Goal: Information Seeking & Learning: Learn about a topic

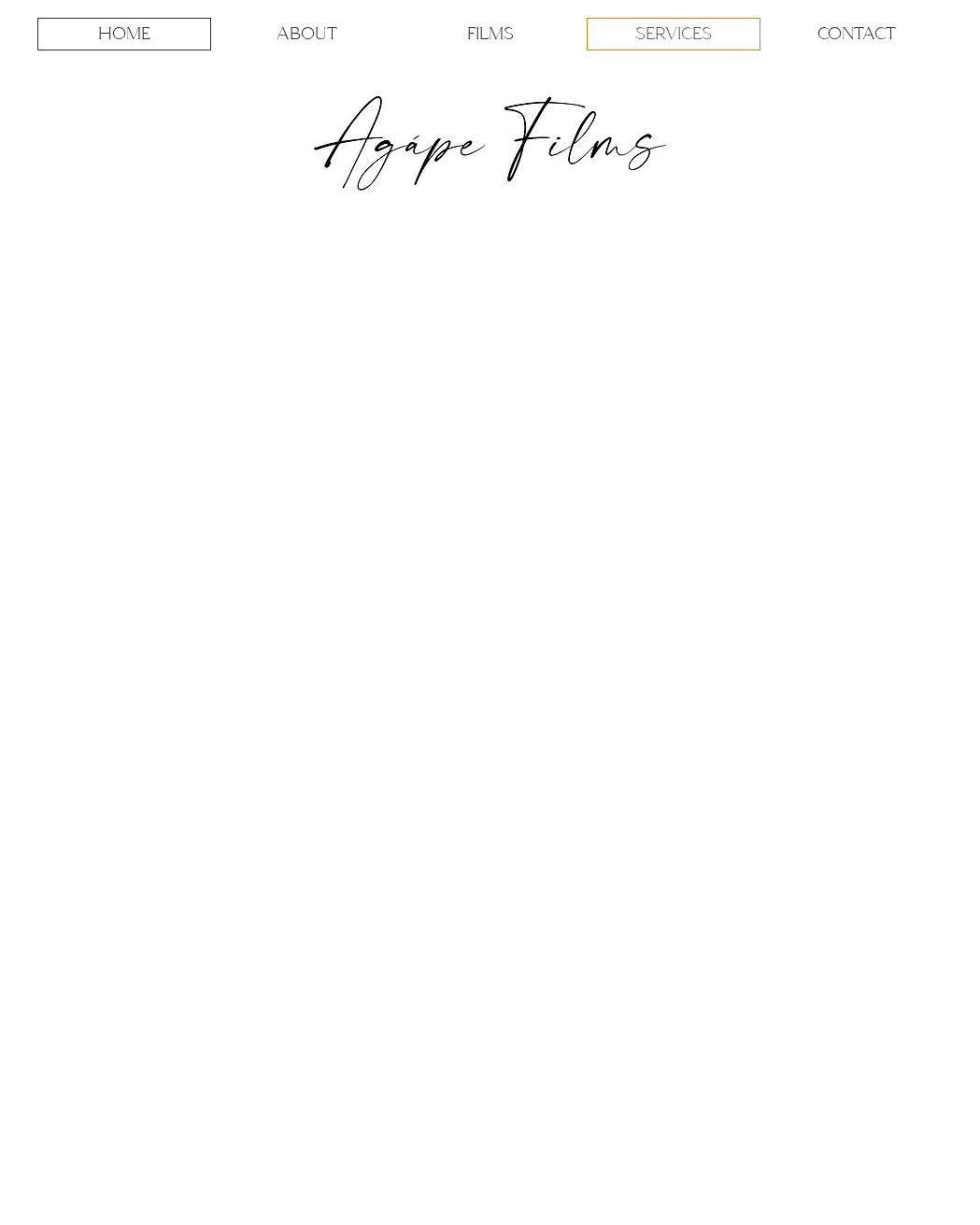
click at [663, 30] on p "SERVICES" at bounding box center [674, 33] width 77 height 30
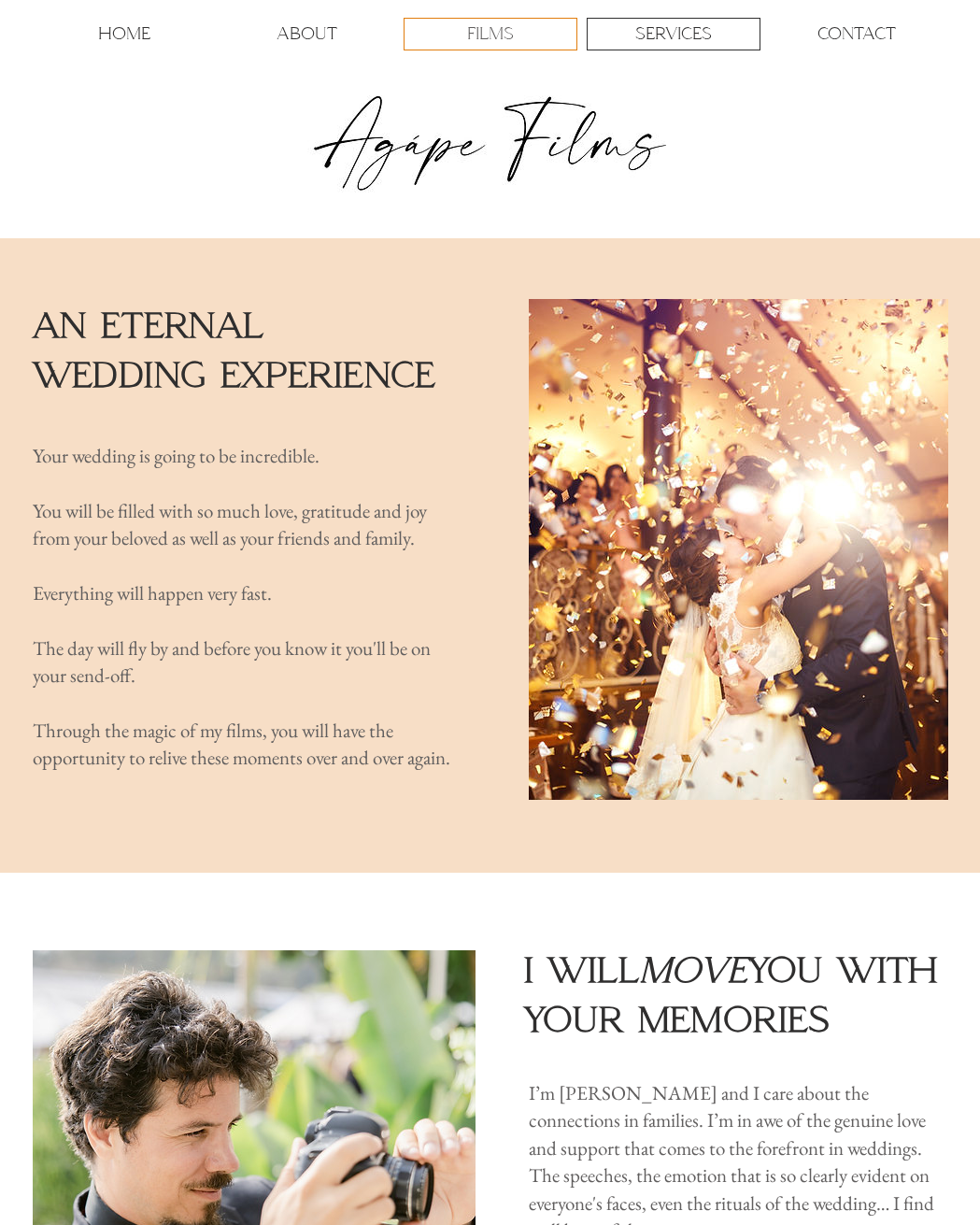
click at [508, 28] on p "FILMS" at bounding box center [491, 33] width 47 height 30
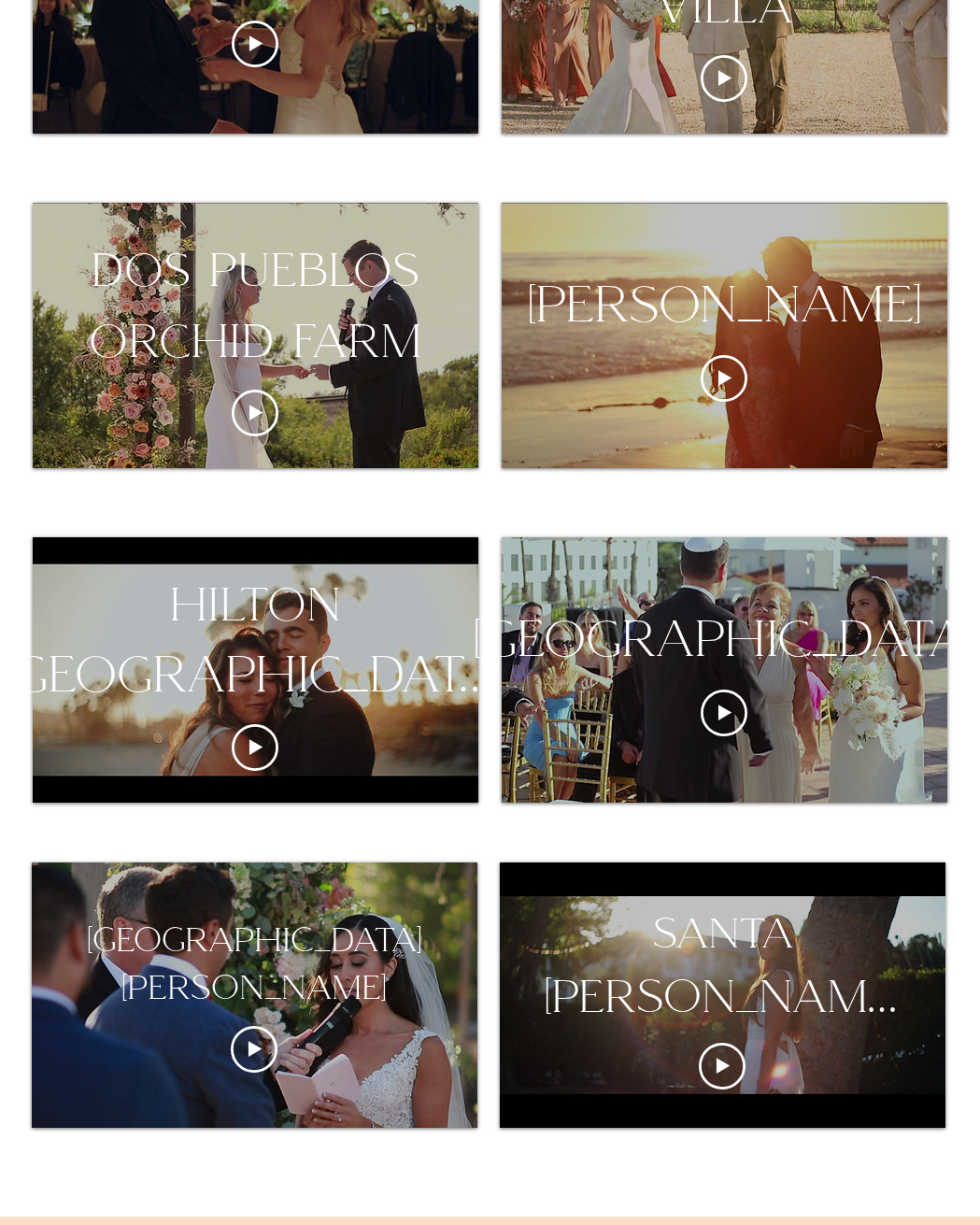
scroll to position [1495, 0]
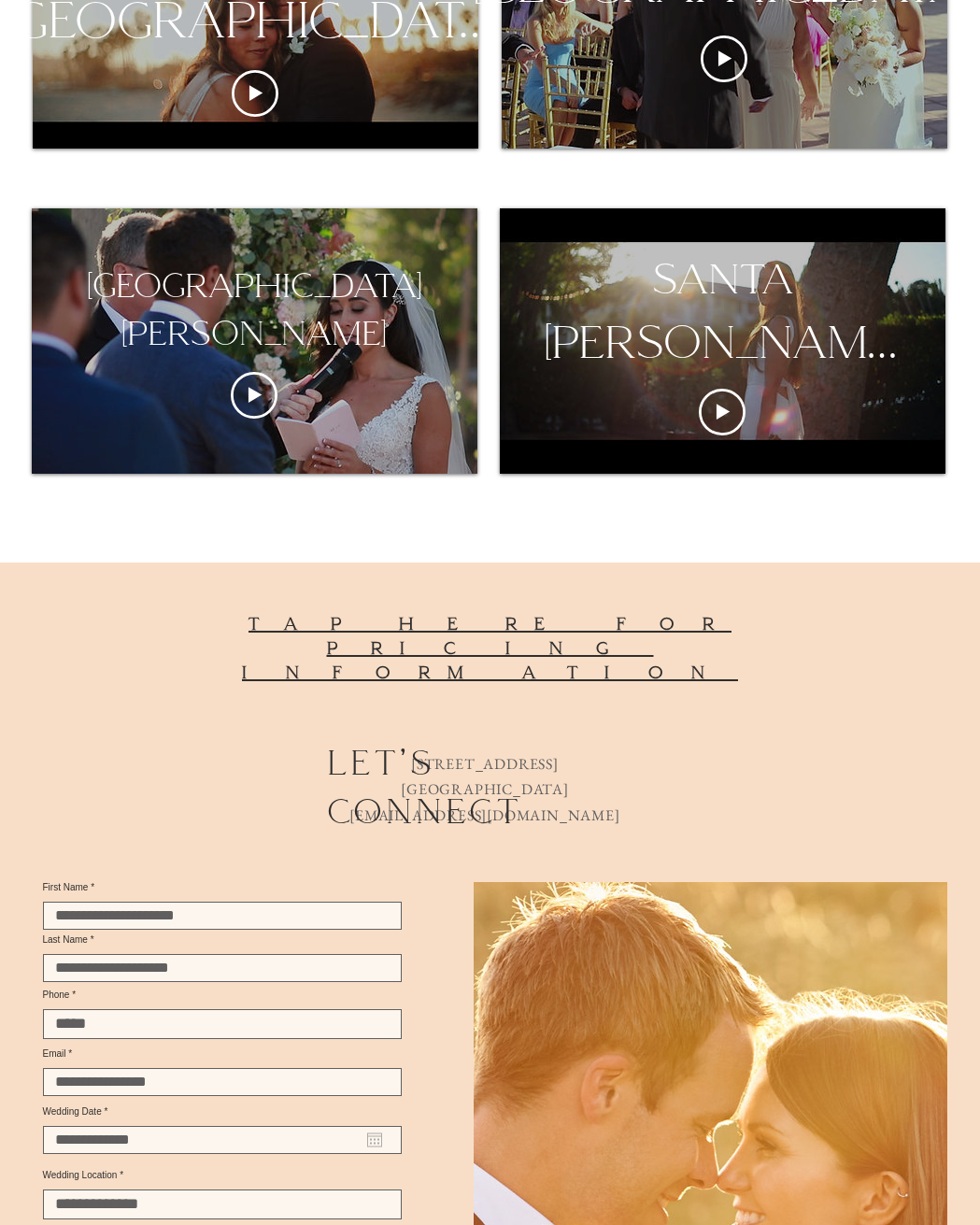
click at [493, 621] on span "tap here for pricing information" at bounding box center [489, 647] width 496 height 70
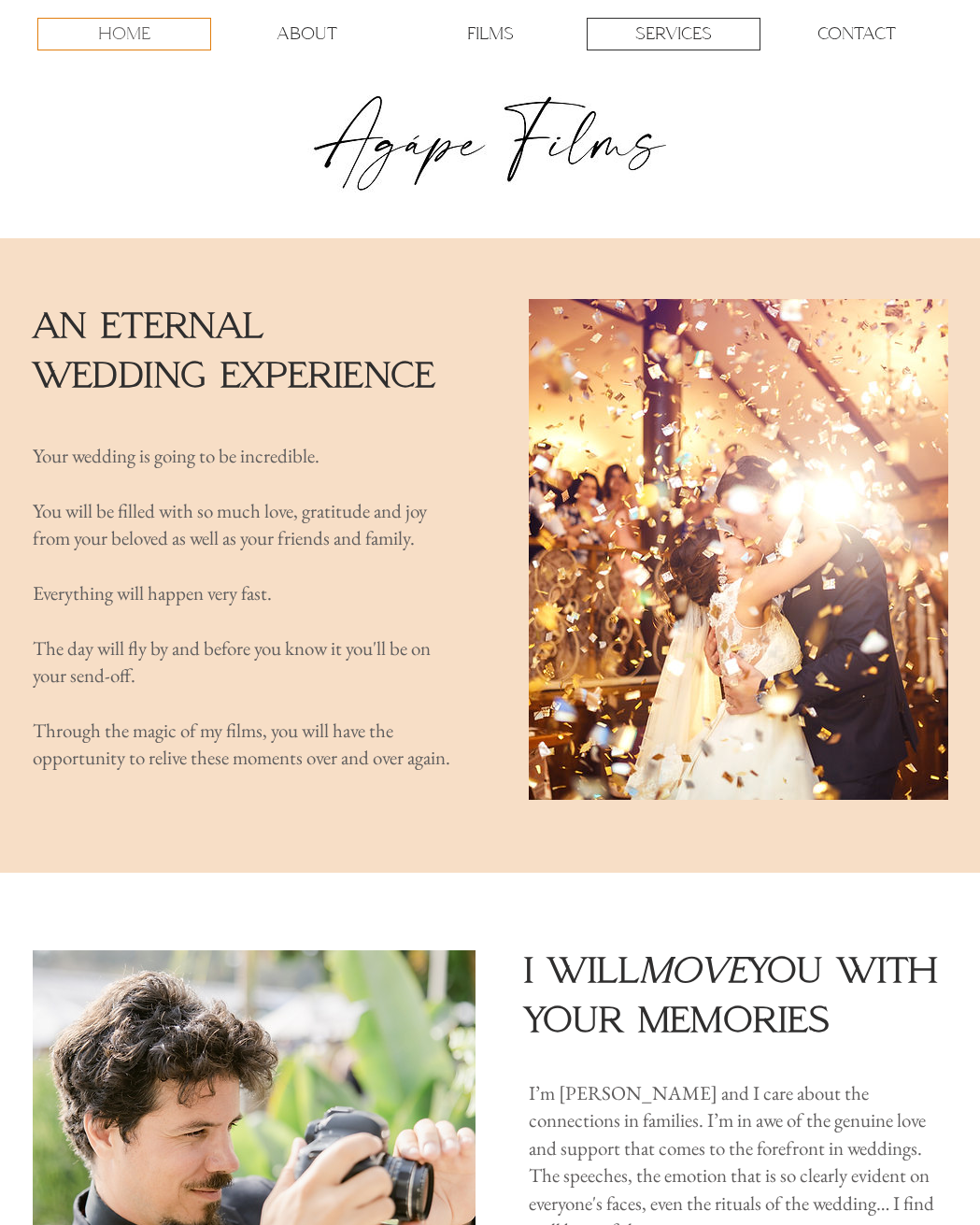
click at [140, 39] on p "HOME" at bounding box center [124, 33] width 52 height 30
